Goal: Task Accomplishment & Management: Use online tool/utility

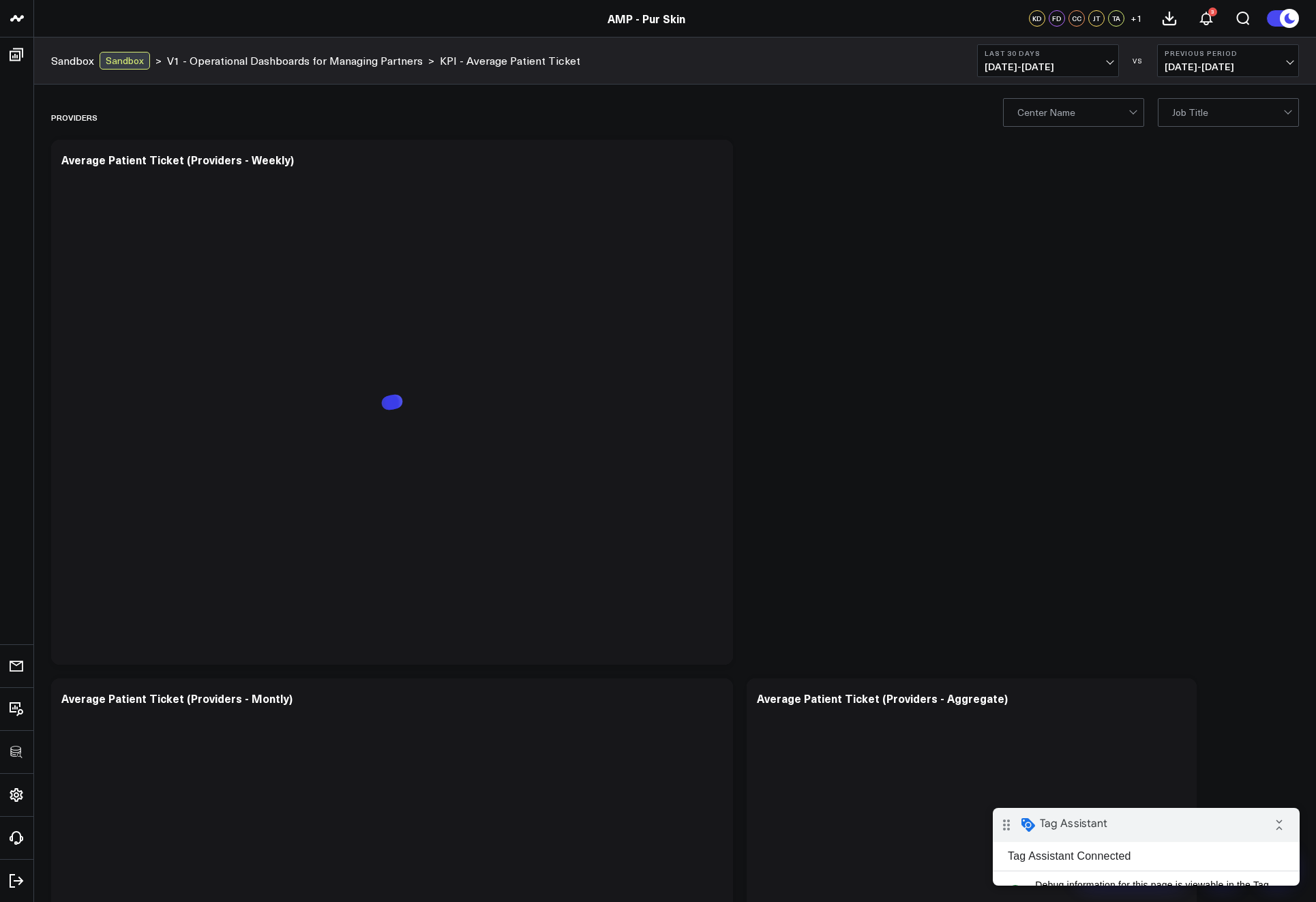
click at [713, 159] on icon at bounding box center [714, 161] width 16 height 16
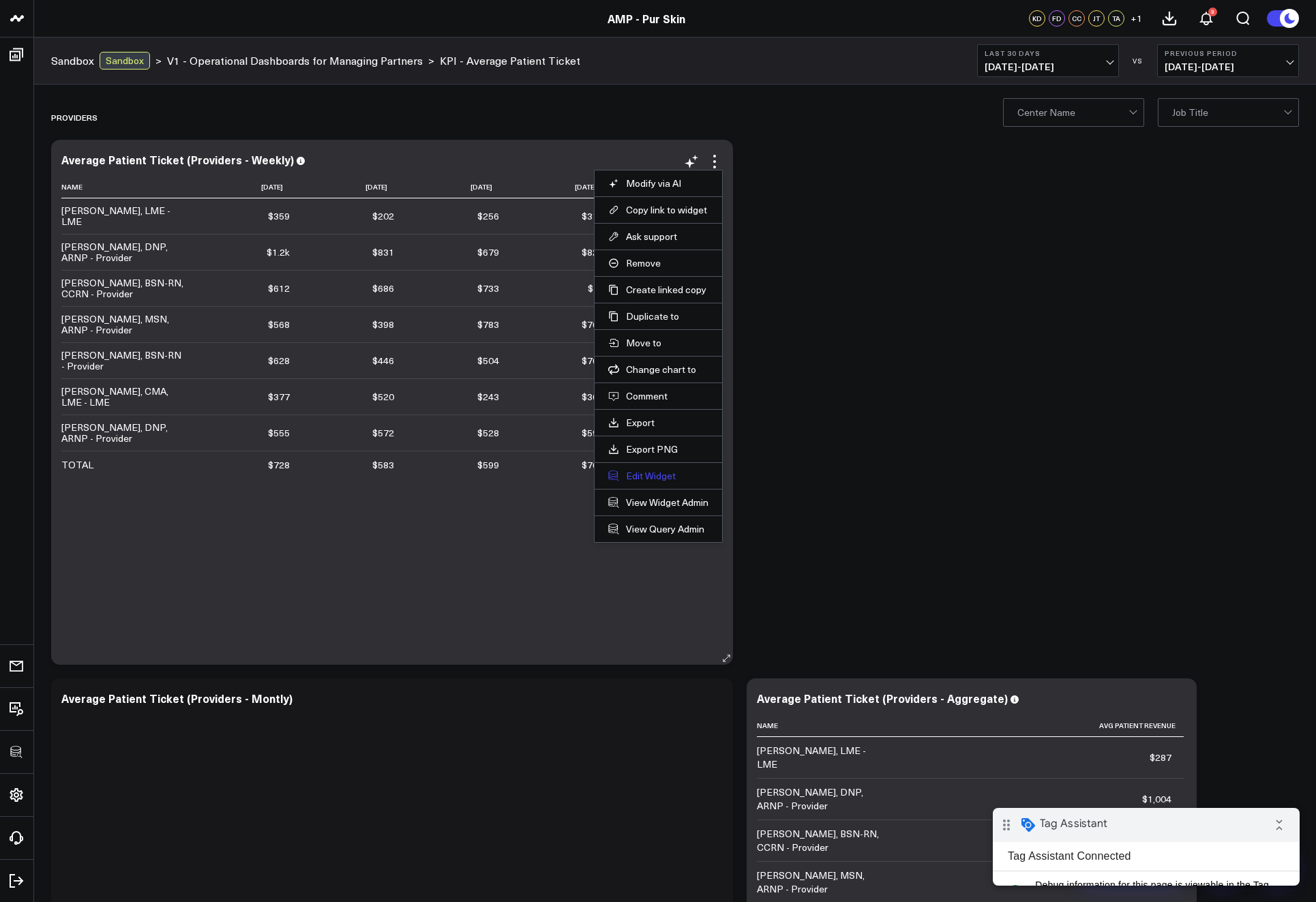
click at [656, 473] on button "Edit Widget" at bounding box center [658, 476] width 101 height 12
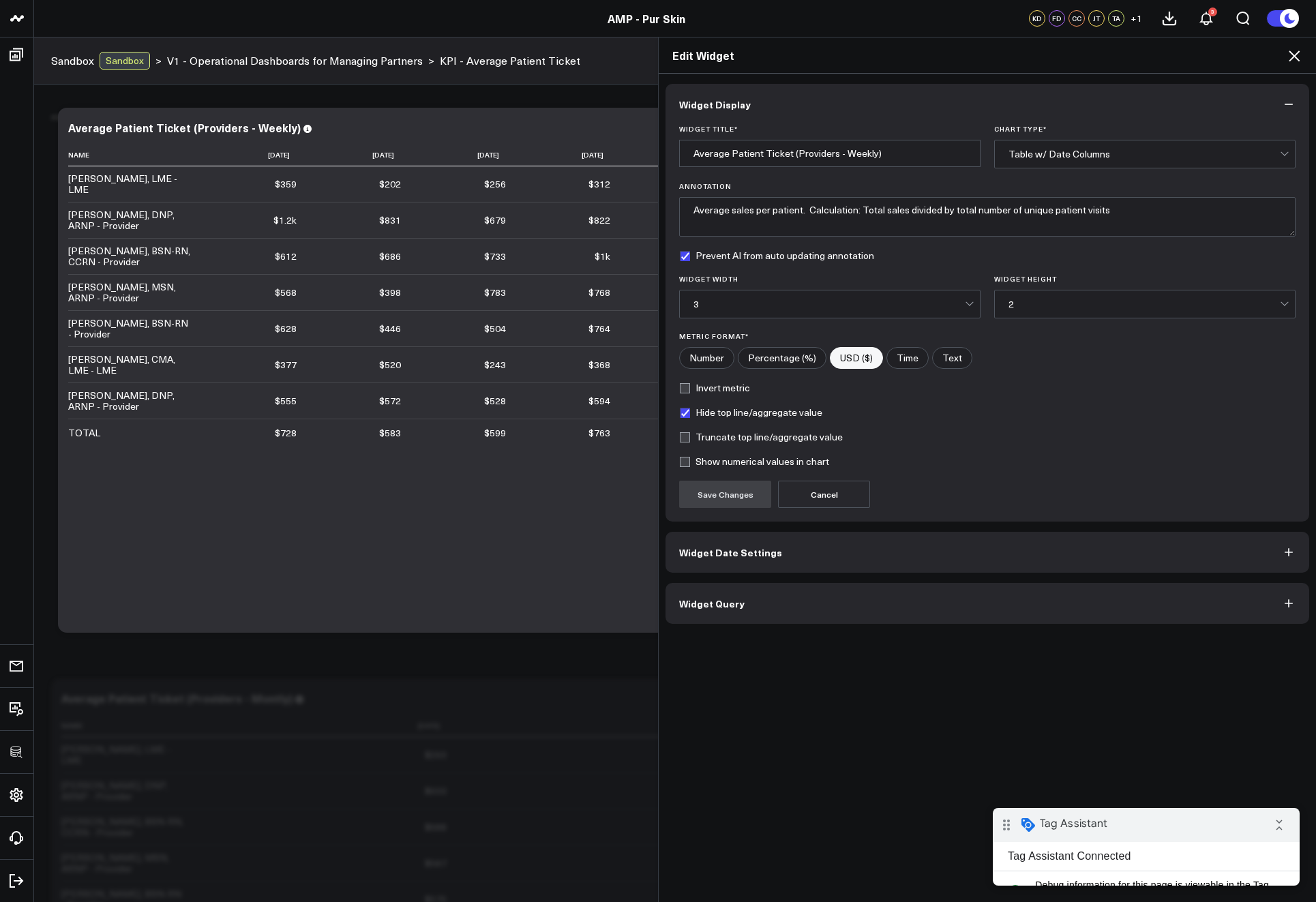
click at [843, 624] on div "Widget Display Widget Title * Average Patient Ticket (Providers - Weekly) Chart…" at bounding box center [988, 488] width 658 height 829
click at [834, 599] on button "Widget Query" at bounding box center [987, 603] width 644 height 41
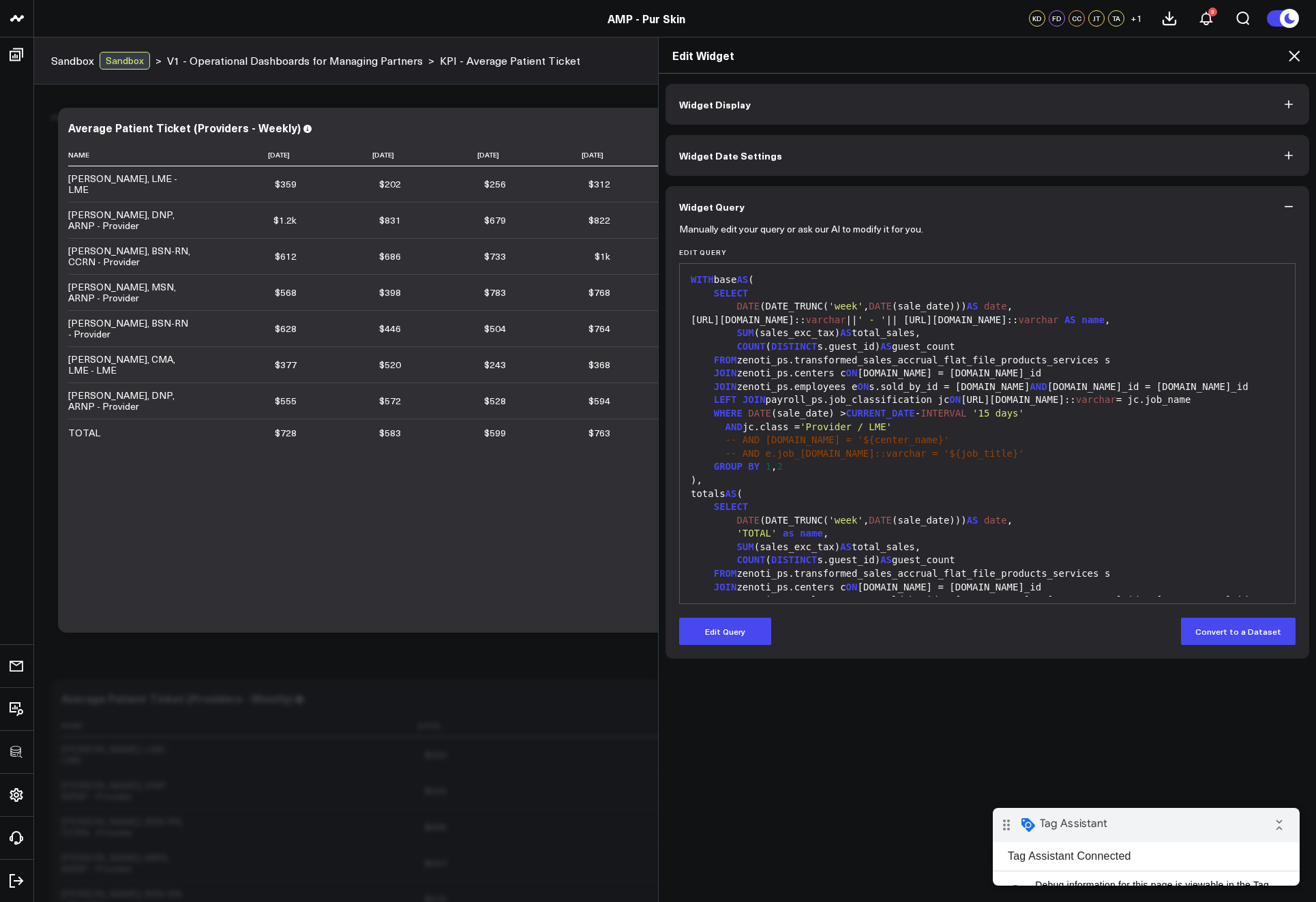
click at [757, 617] on form "Manually edit your query or ask our AI to modify it for you. Edit Query 99 1 2 …" at bounding box center [987, 436] width 617 height 418
click at [750, 626] on button "Edit Query" at bounding box center [725, 631] width 92 height 27
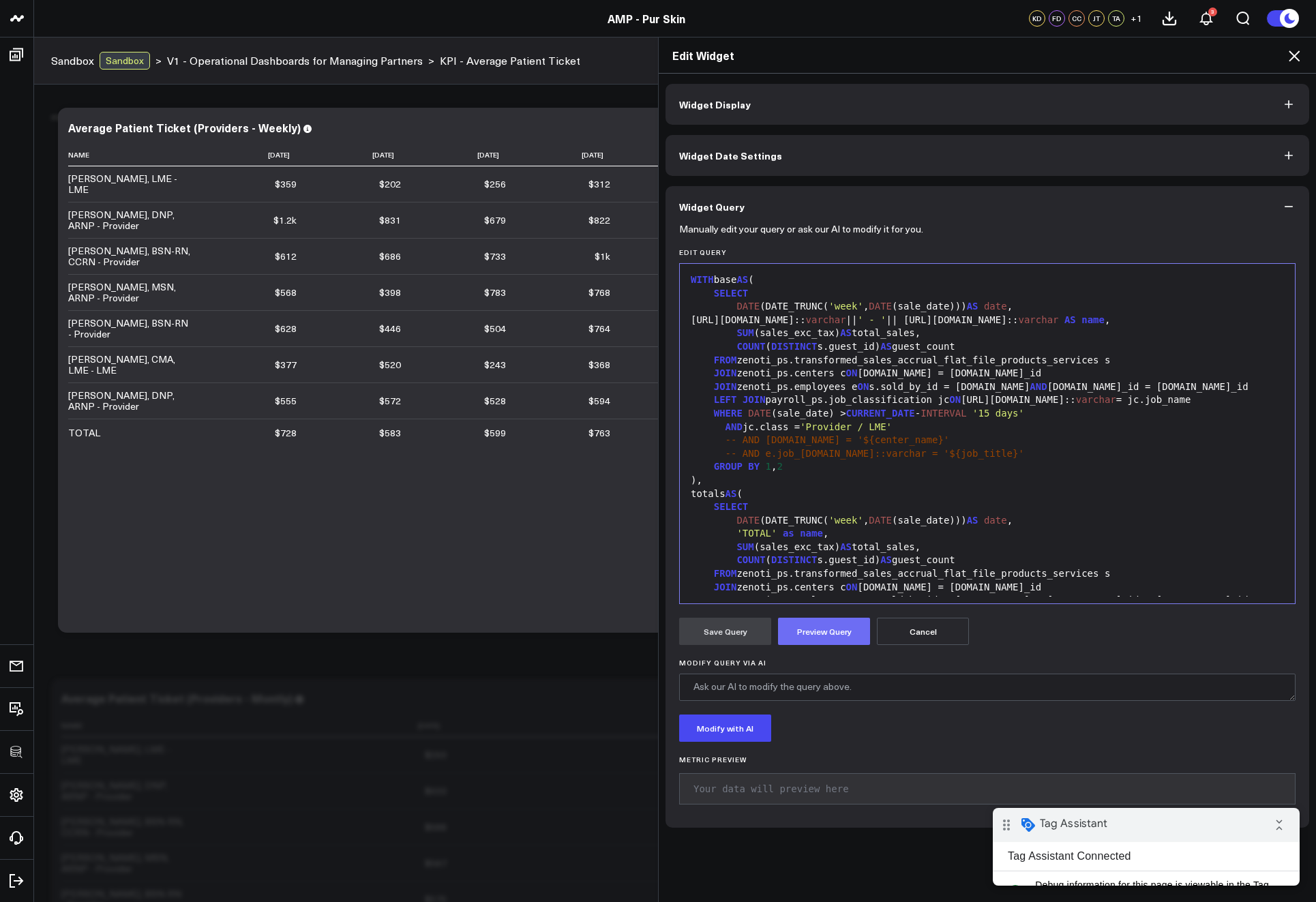
click at [825, 642] on button "Preview Query" at bounding box center [824, 631] width 92 height 27
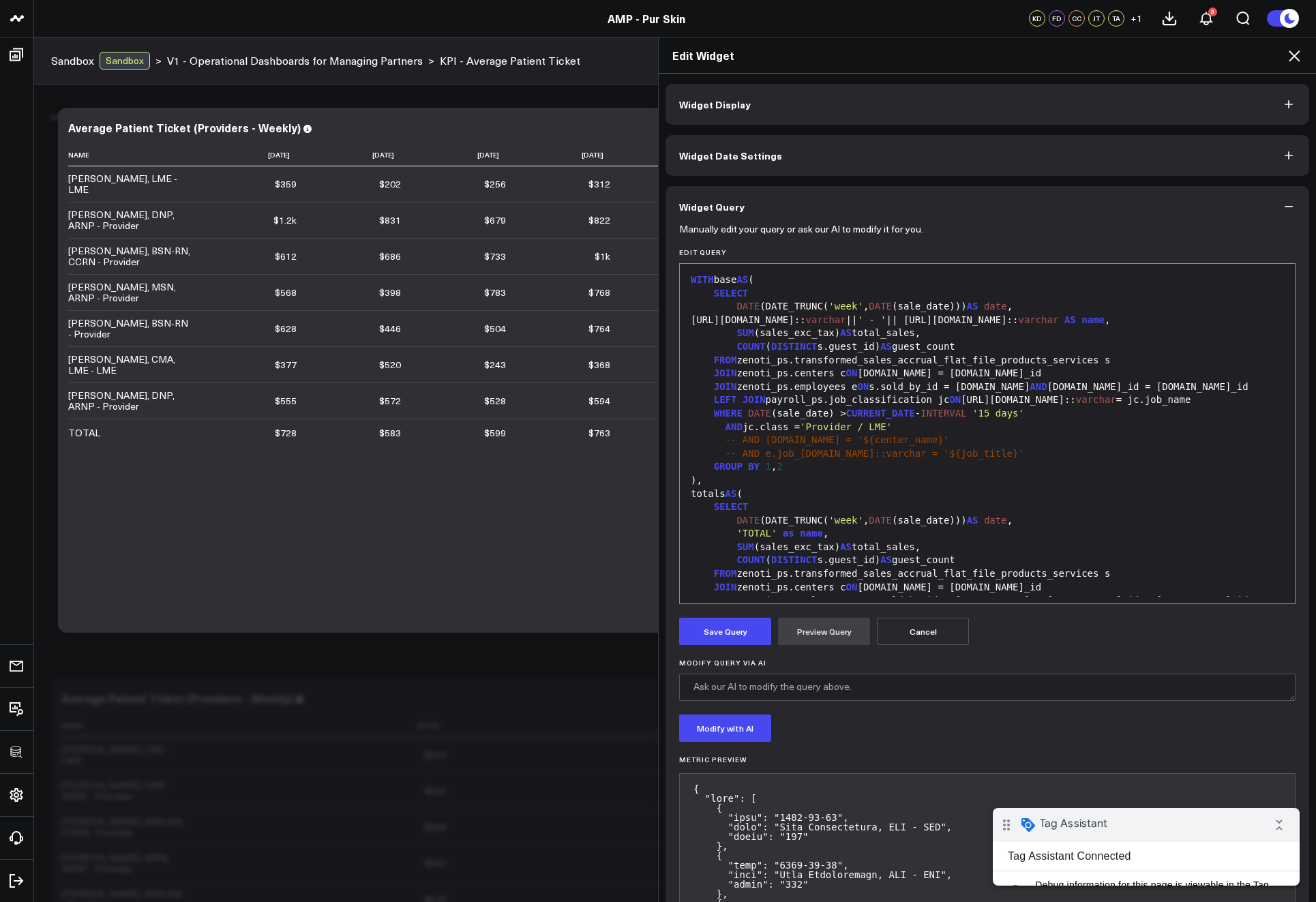
drag, startPoint x: 712, startPoint y: 635, endPoint x: 726, endPoint y: 616, distance: 23.6
click at [712, 635] on button "Save Query" at bounding box center [725, 631] width 92 height 27
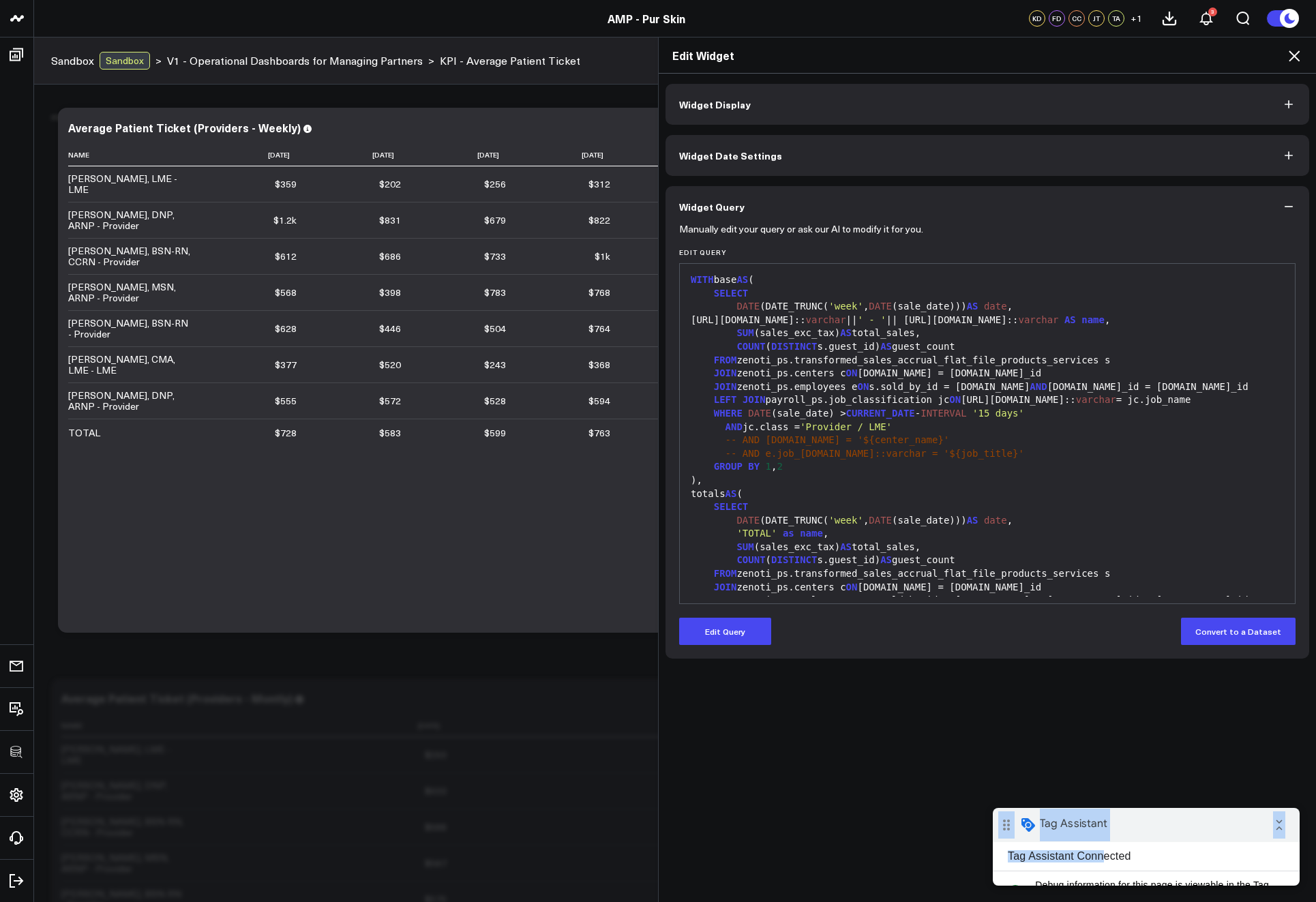
drag, startPoint x: 1079, startPoint y: 847, endPoint x: 1993, endPoint y: 1615, distance: 1193.8
click at [996, 808] on html "drag_indicator Tag Assistant collapse_all Tag Assistant Connected check_circle …" at bounding box center [1147, 847] width 307 height 77
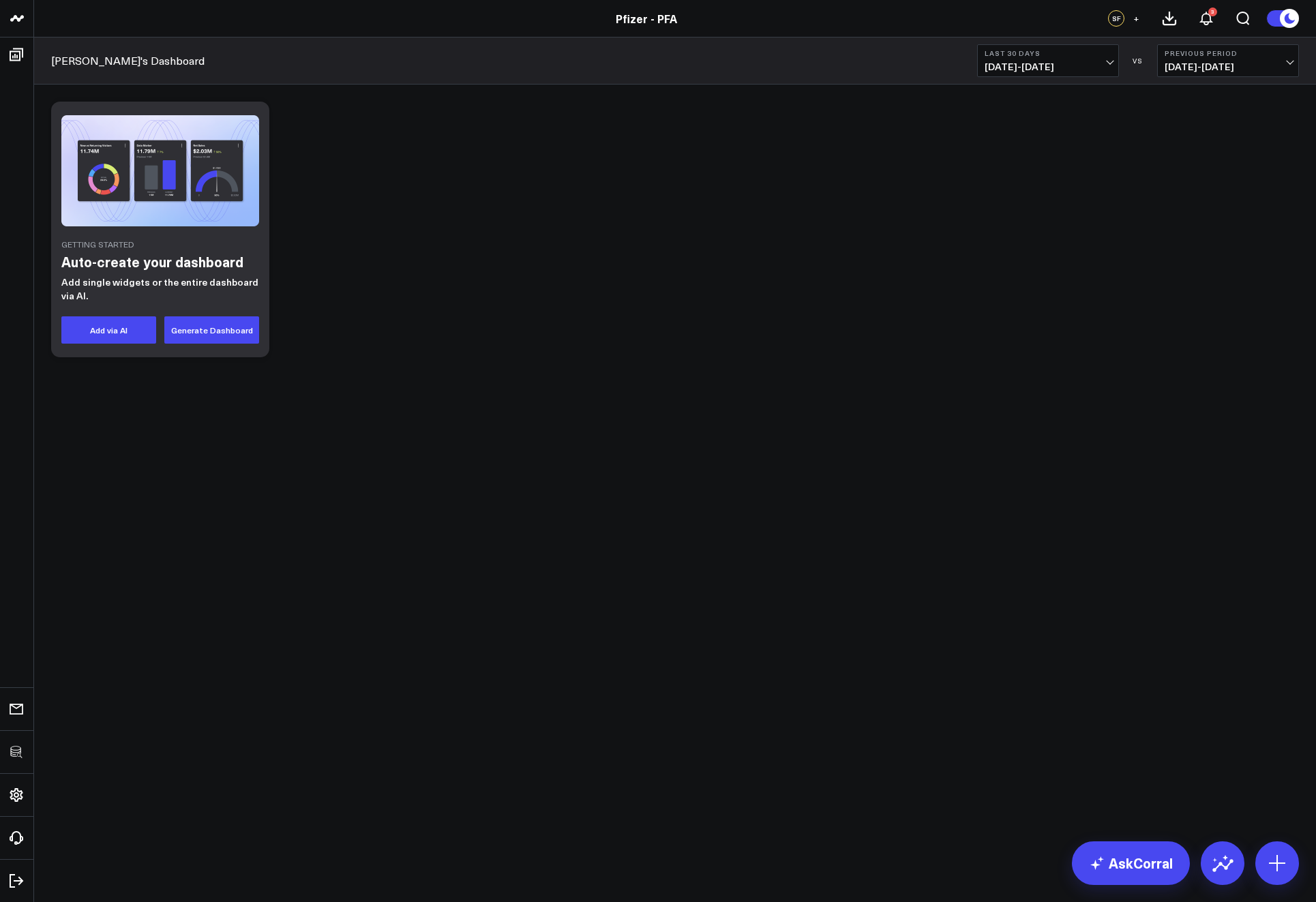
click at [771, 268] on div "Getting Started Auto-create your dashboard Add single widgets or the entire das…" at bounding box center [675, 230] width 1262 height 269
click at [771, 268] on div "Getting Started Auto-create your dashboard Add single widgets or the entire das…" at bounding box center [675, 230] width 1262 height 269
click at [862, 565] on body "3725 Test 829 Studios Accenture Activant Capital Agriculture & Farming Demo All…" at bounding box center [658, 451] width 1316 height 902
click at [883, 572] on body "3725 Test 829 Studios Accenture Activant Capital Agriculture & Farming Demo All…" at bounding box center [658, 451] width 1316 height 902
click at [722, 527] on body "3725 Test 829 Studios Accenture Activant Capital Agriculture & Farming Demo All…" at bounding box center [658, 451] width 1316 height 902
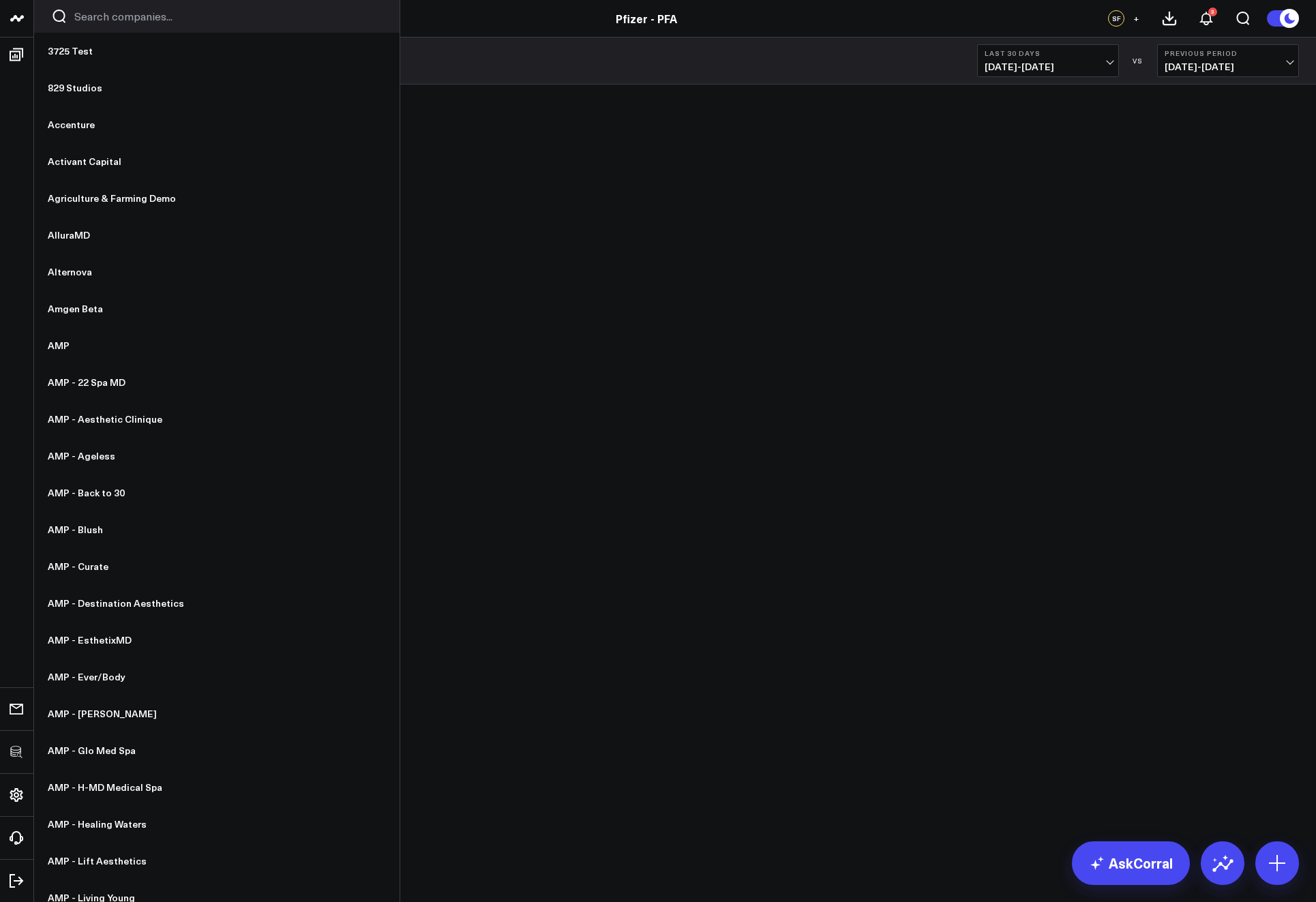
click at [118, 13] on input "Search companies input" at bounding box center [228, 15] width 308 height 15
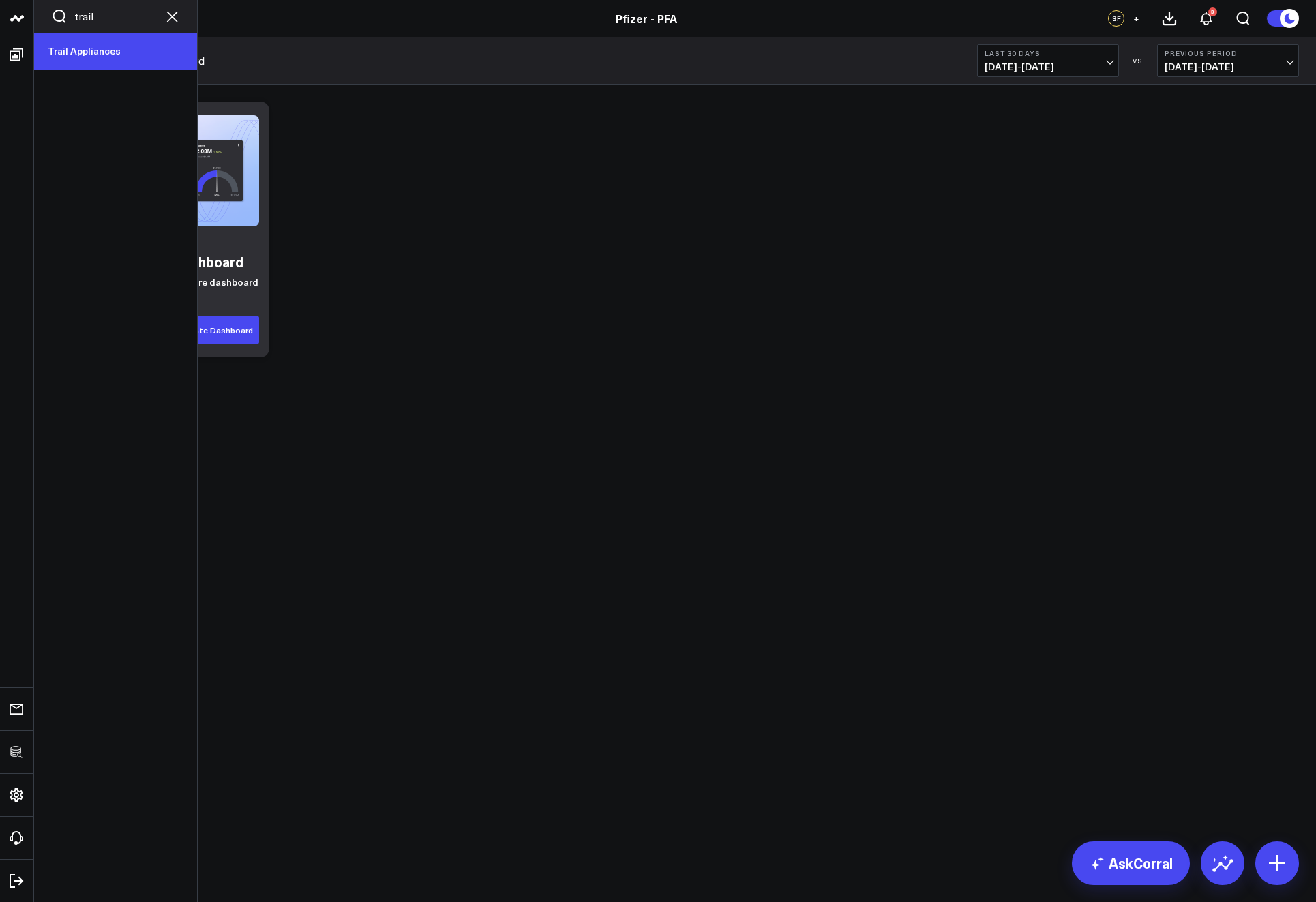
type input "trail"
click at [166, 40] on link "Trail Appliances" at bounding box center [115, 51] width 163 height 37
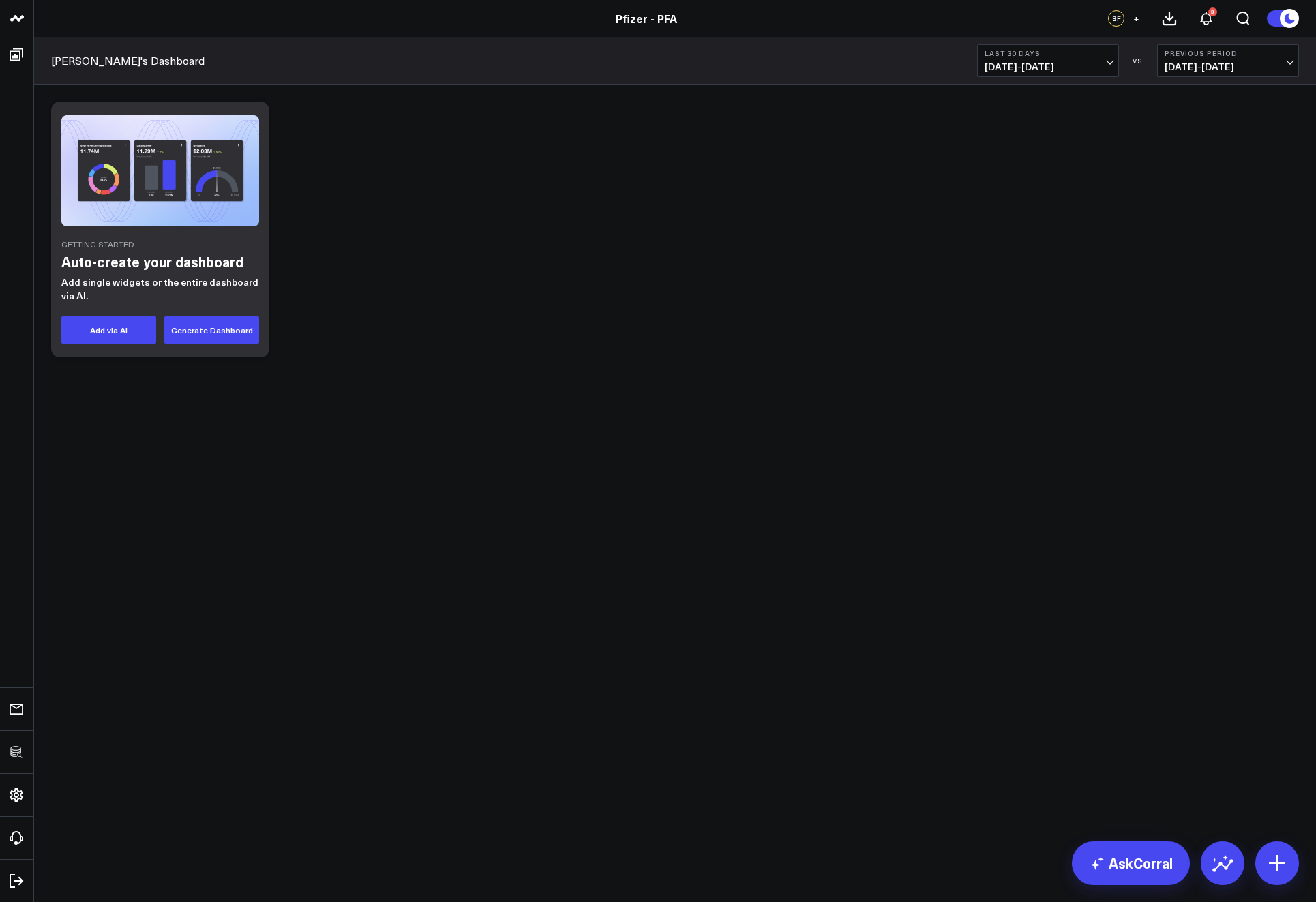
click at [761, 381] on div "Getting Started Auto-create your dashboard Add single widgets or the entire das…" at bounding box center [675, 265] width 1282 height 361
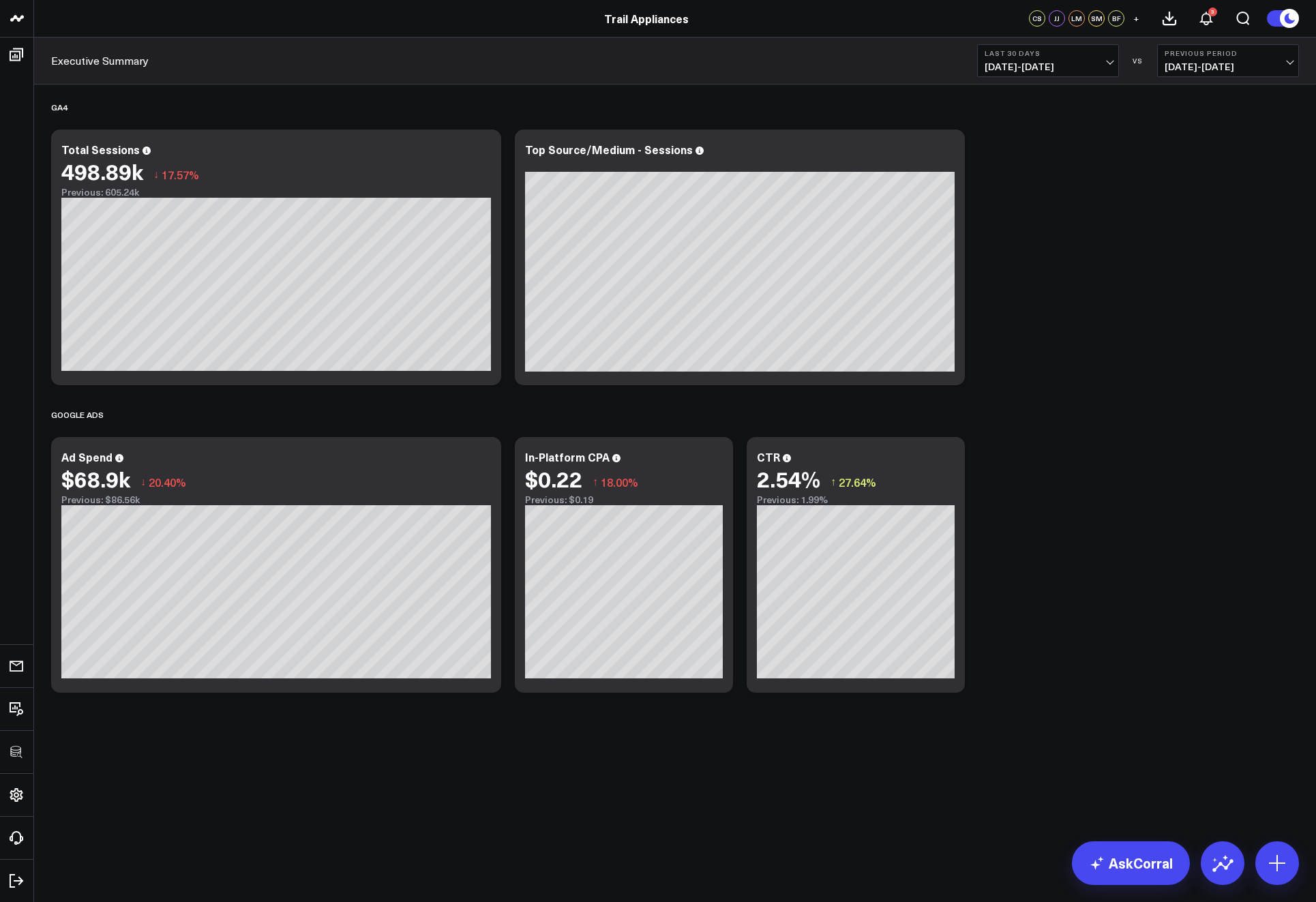
click at [454, 831] on body "3725 Test 829 Studios Accenture Activant Capital Agriculture & Farming Demo All…" at bounding box center [658, 451] width 1316 height 902
